Goal: Information Seeking & Learning: Learn about a topic

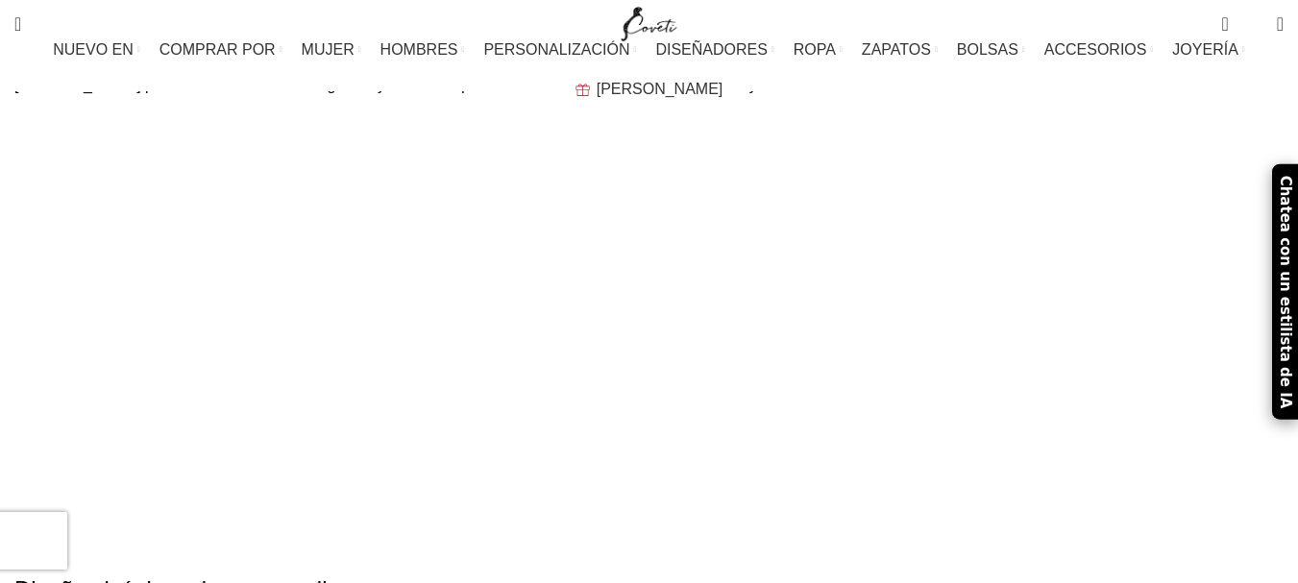
scroll to position [3857, 0]
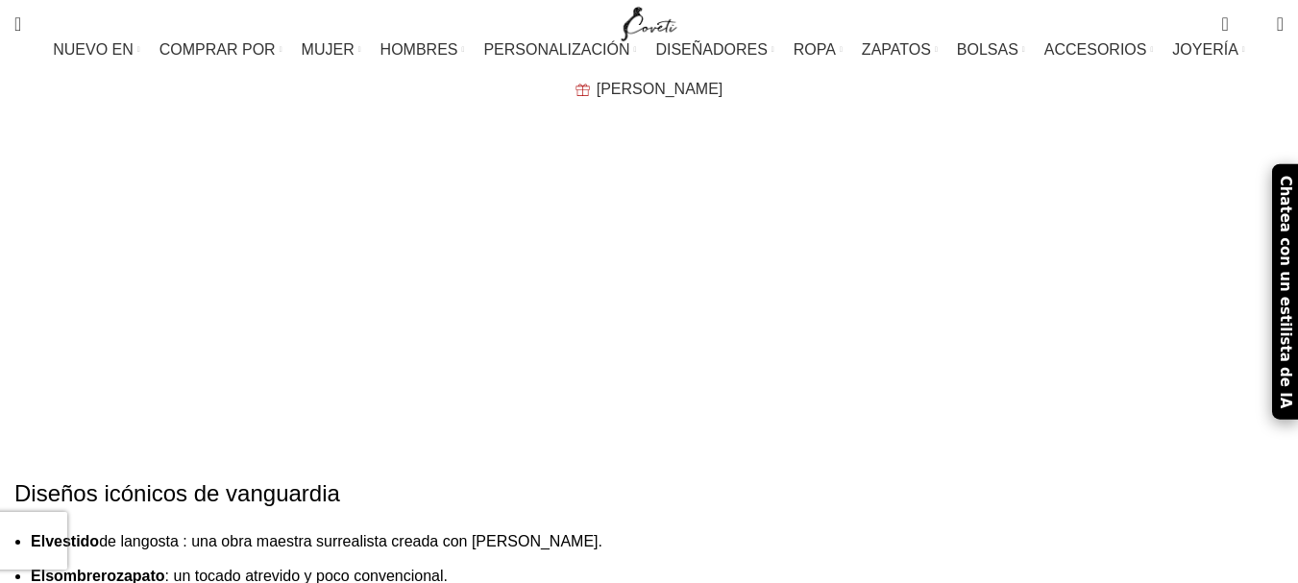
drag, startPoint x: 548, startPoint y: 279, endPoint x: 116, endPoint y: 194, distance: 439.8
click at [94, 530] on ul "El vestido de langosta : una obra maestra surrealista creada con Salvador Dalí.…" at bounding box center [486, 593] width 945 height 127
copy ul "El vestido de langosta : una obra maestra surrealista creada con Salvador Dalí.…"
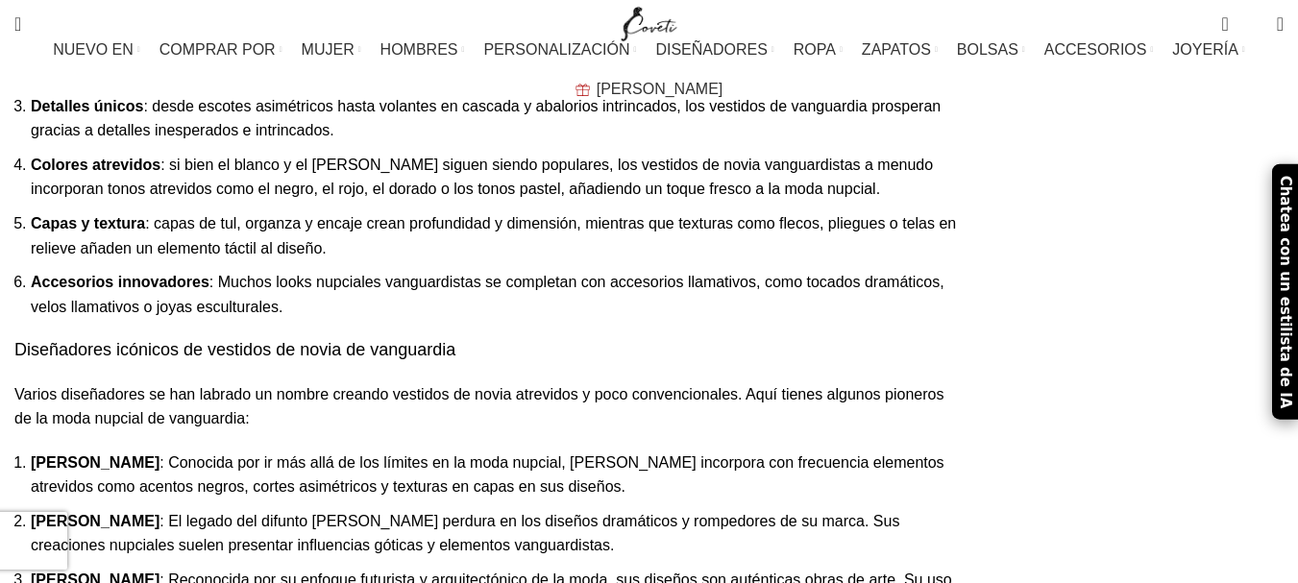
scroll to position [17505, 0]
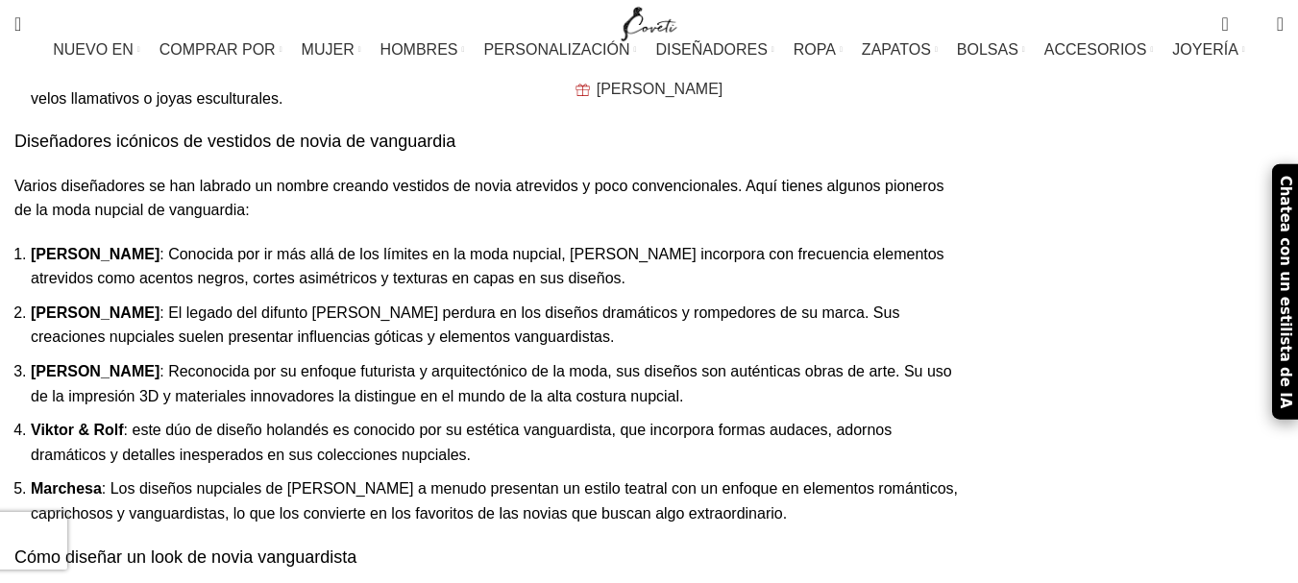
scroll to position [17793, 0]
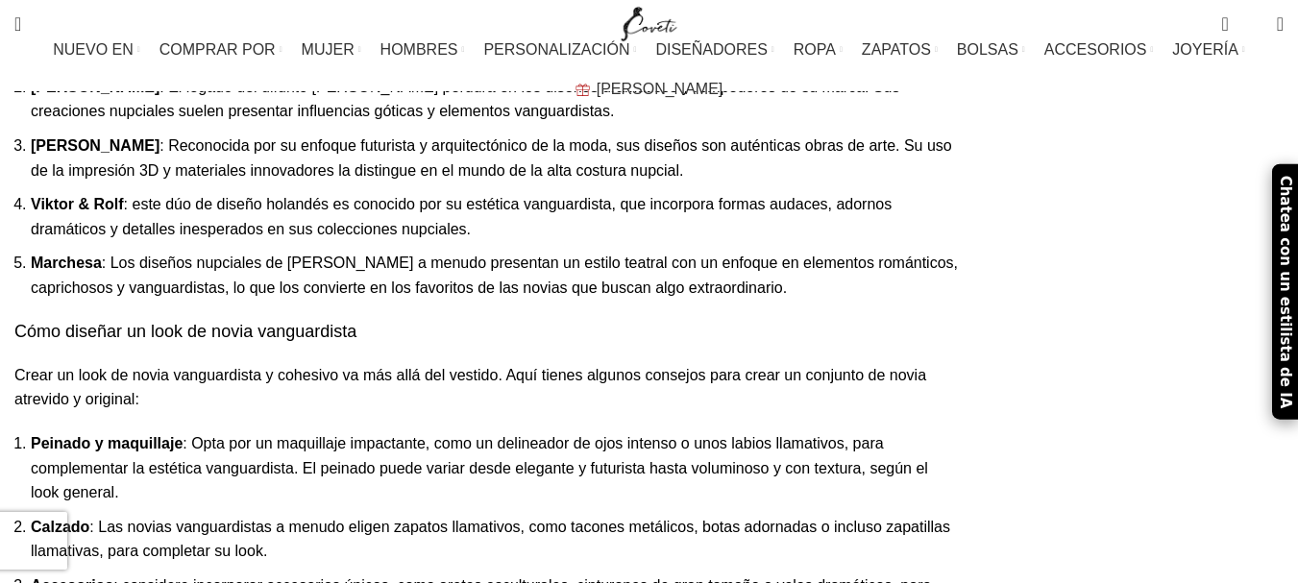
scroll to position [17697, 0]
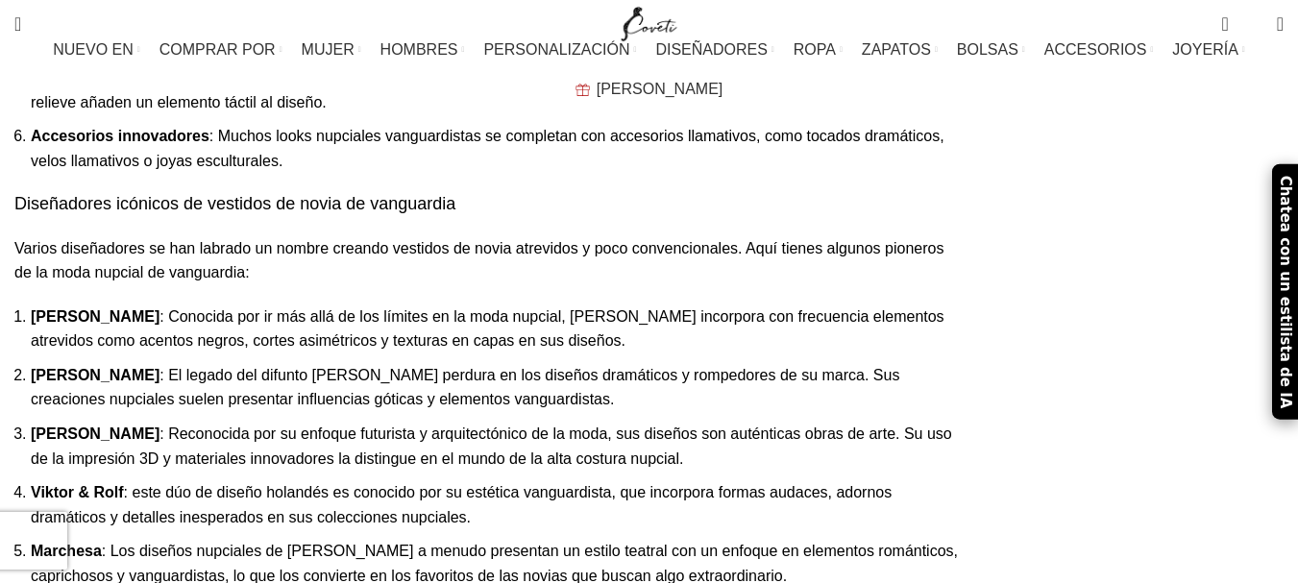
drag, startPoint x: 167, startPoint y: 457, endPoint x: 738, endPoint y: 457, distance: 570.9
drag, startPoint x: 592, startPoint y: 438, endPoint x: 124, endPoint y: 455, distance: 468.3
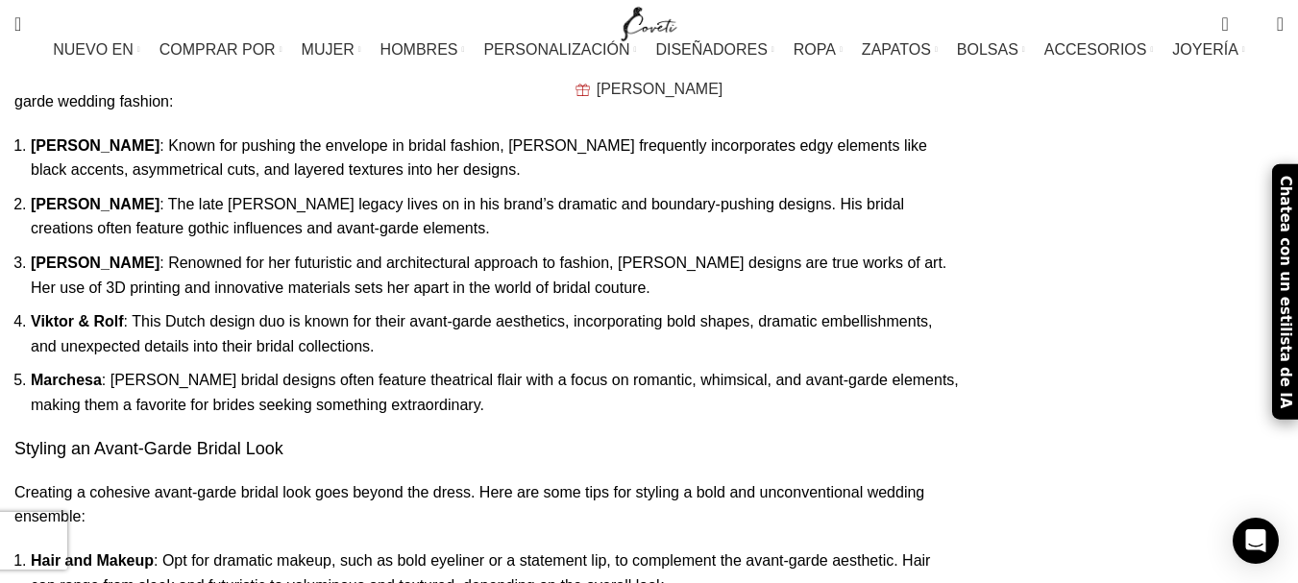
drag, startPoint x: 108, startPoint y: 446, endPoint x: 855, endPoint y: 471, distance: 748.2
copy section "Vestidos , Vestidos de cóctel , Vestidos midi , Vestidos largos , Tops, Faldas …"
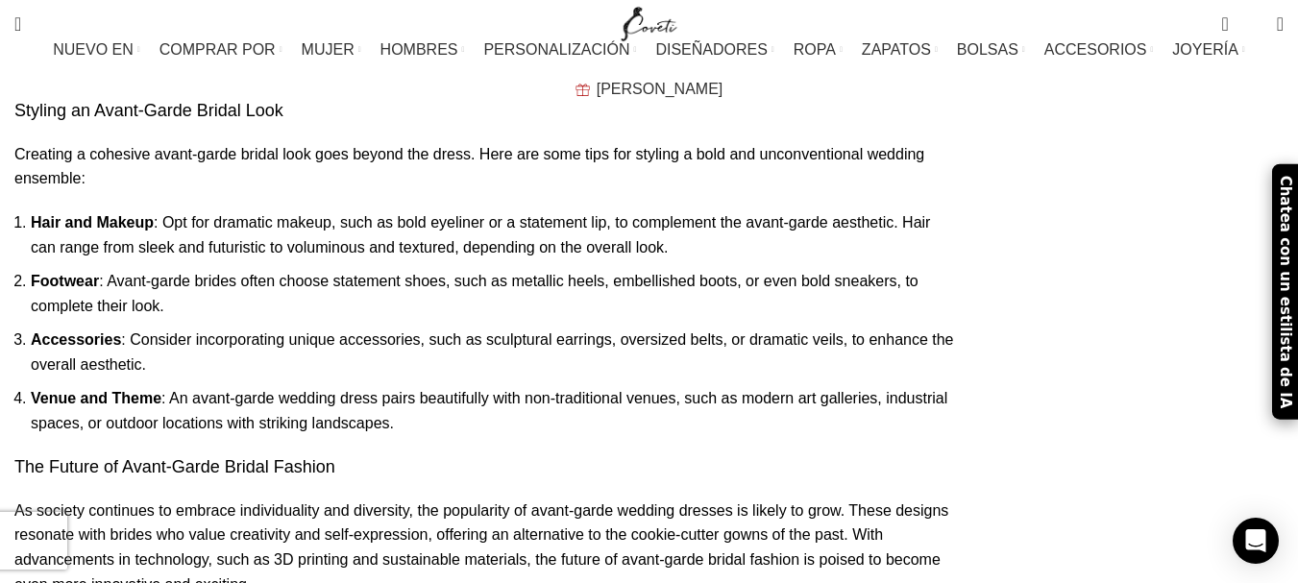
scroll to position [17931, 0]
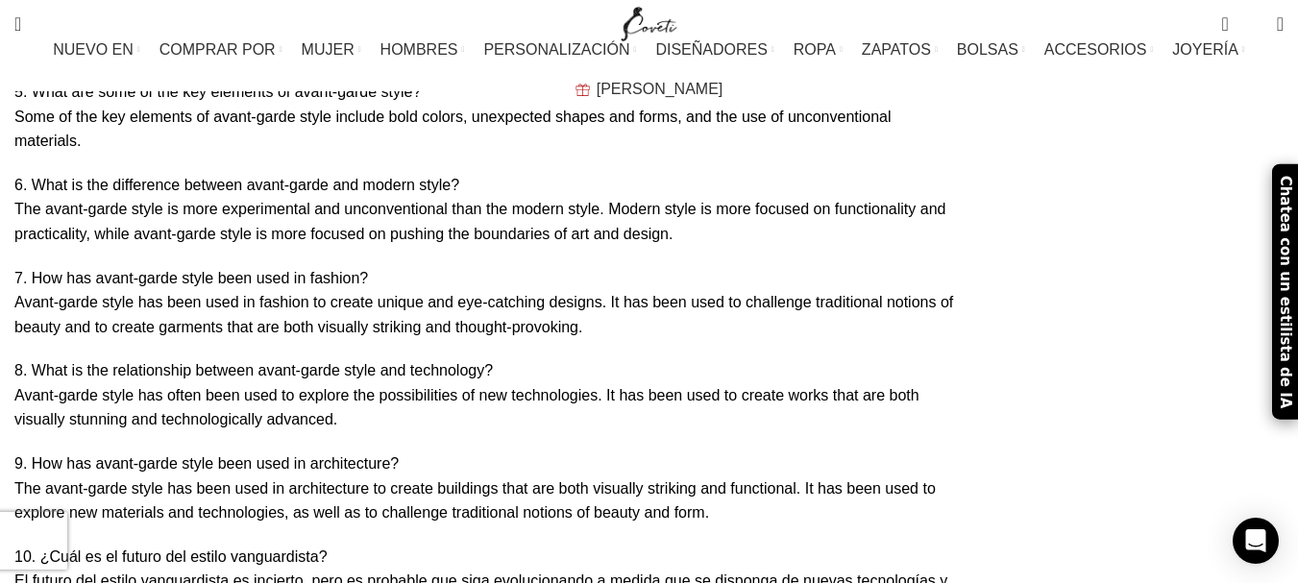
scroll to position [18796, 0]
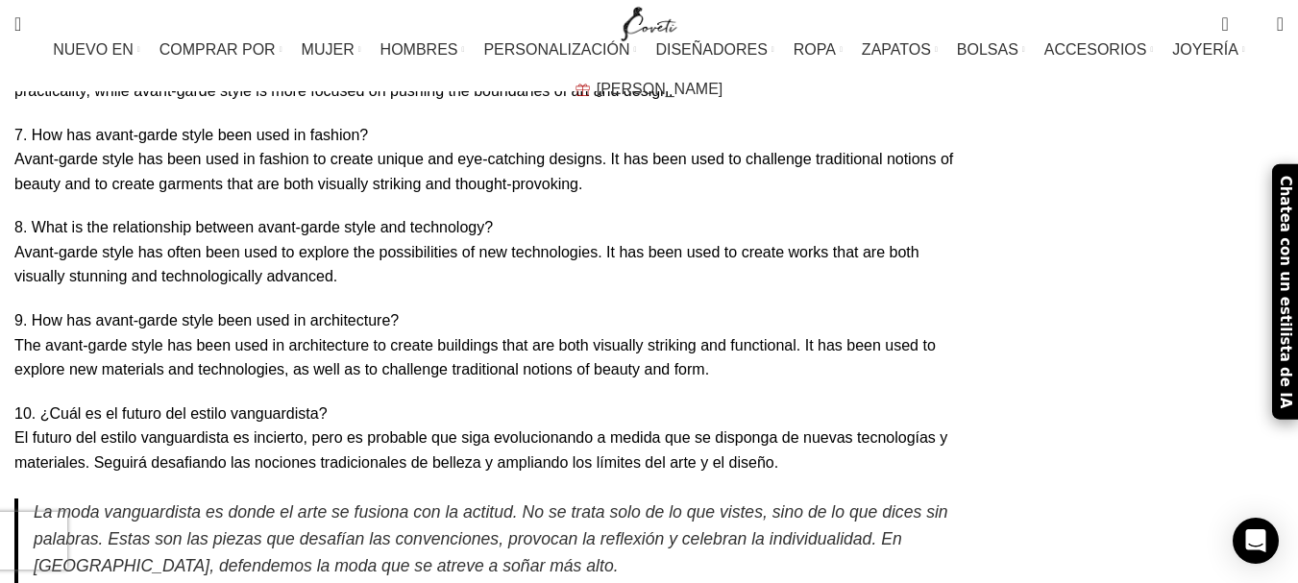
scroll to position [18700, 0]
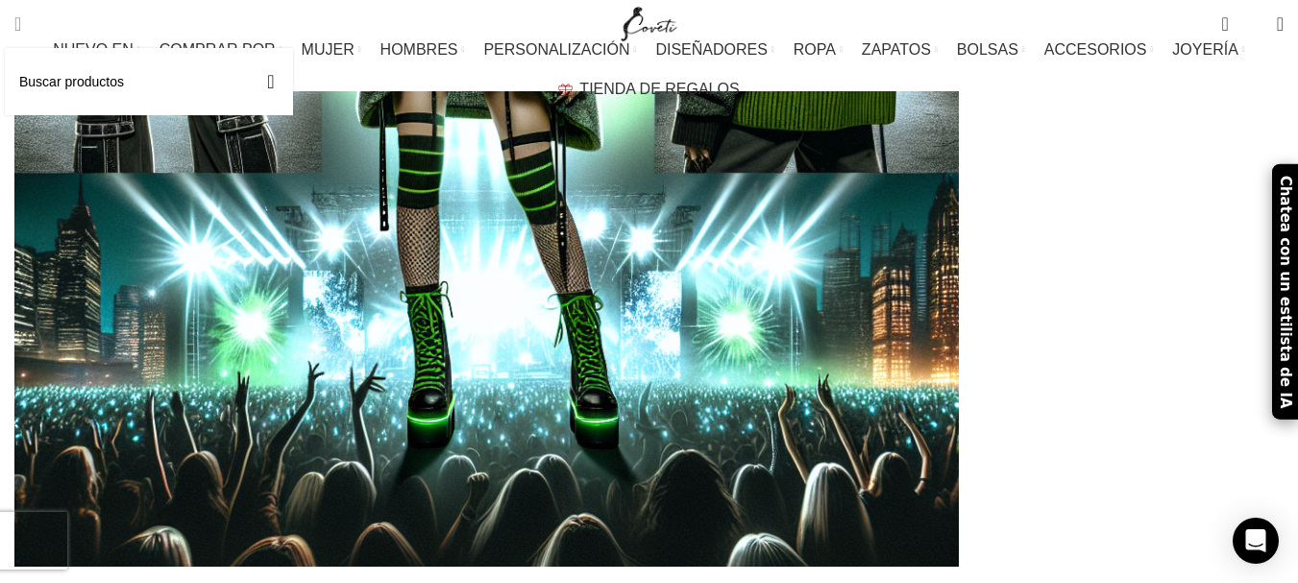
scroll to position [4229, 0]
